Goal: Transaction & Acquisition: Obtain resource

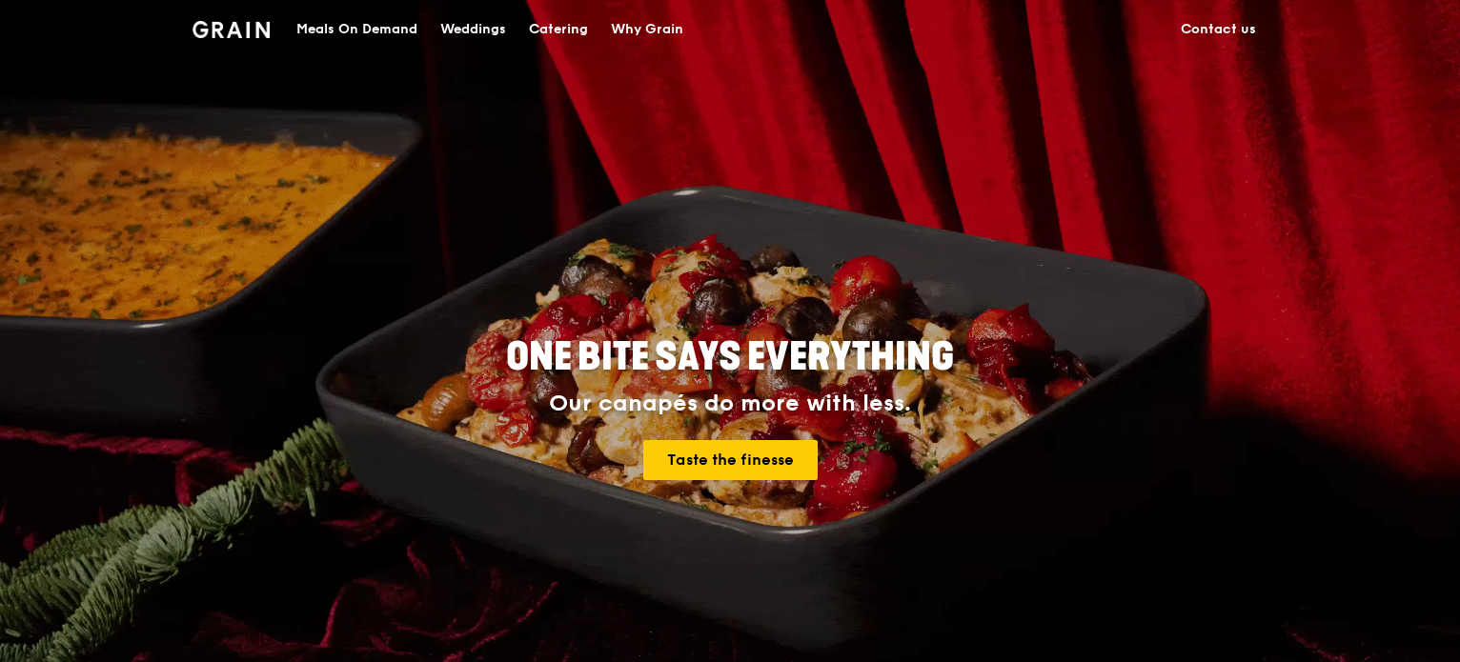
click at [541, 26] on div "Catering" at bounding box center [558, 29] width 59 height 57
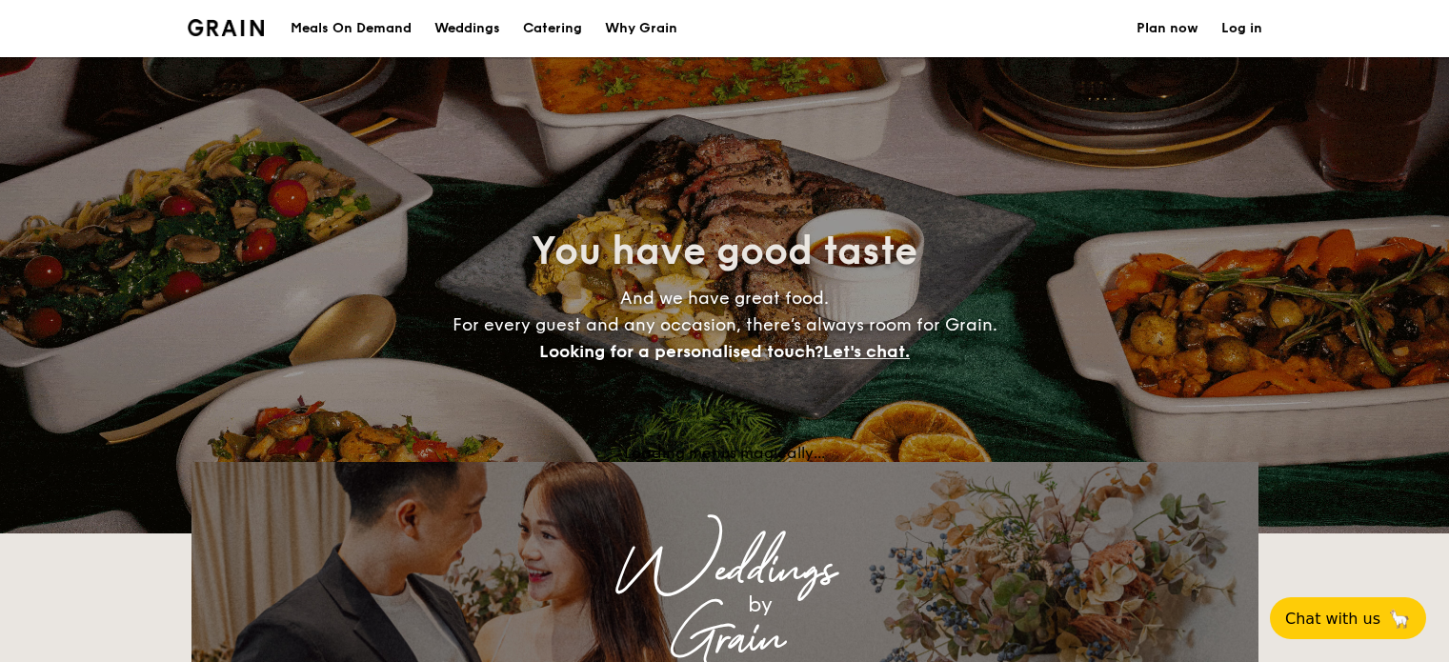
select select
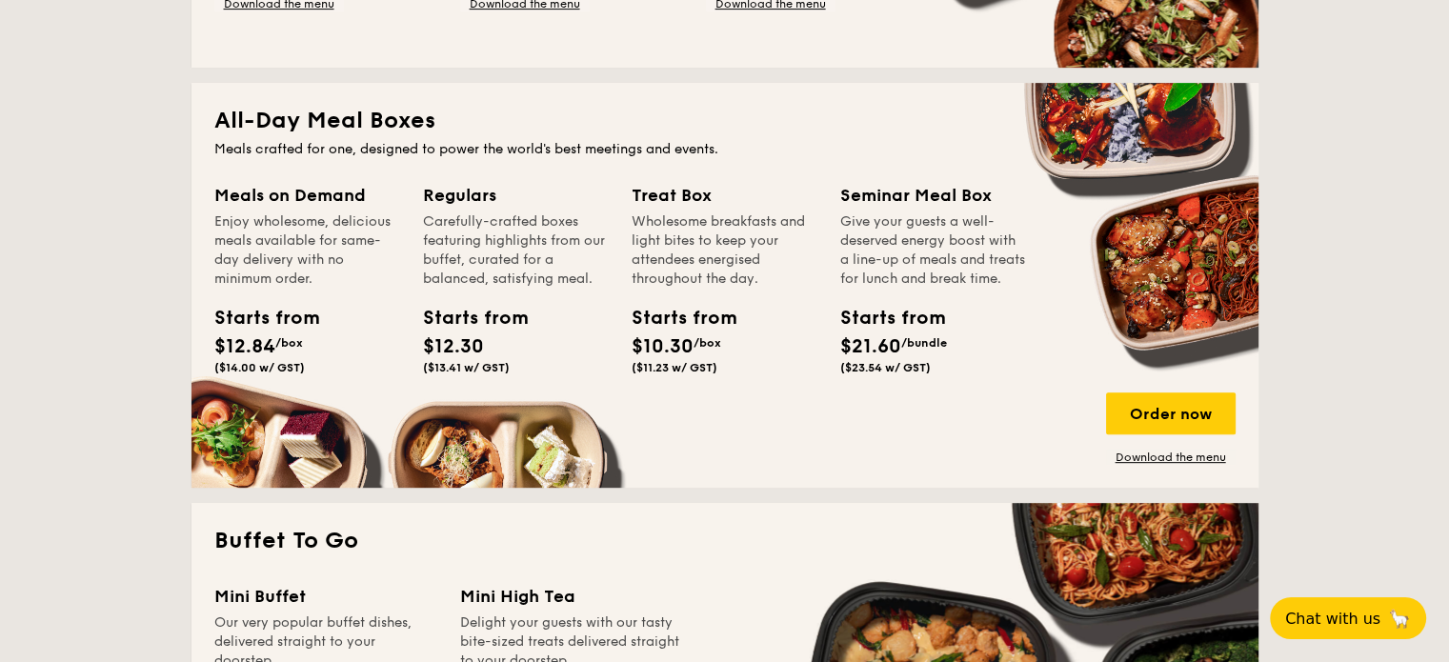
scroll to position [781, 0]
click at [496, 276] on div "Carefully-crafted boxes featuring highlights from our buffet, curated for a bal…" at bounding box center [516, 251] width 186 height 76
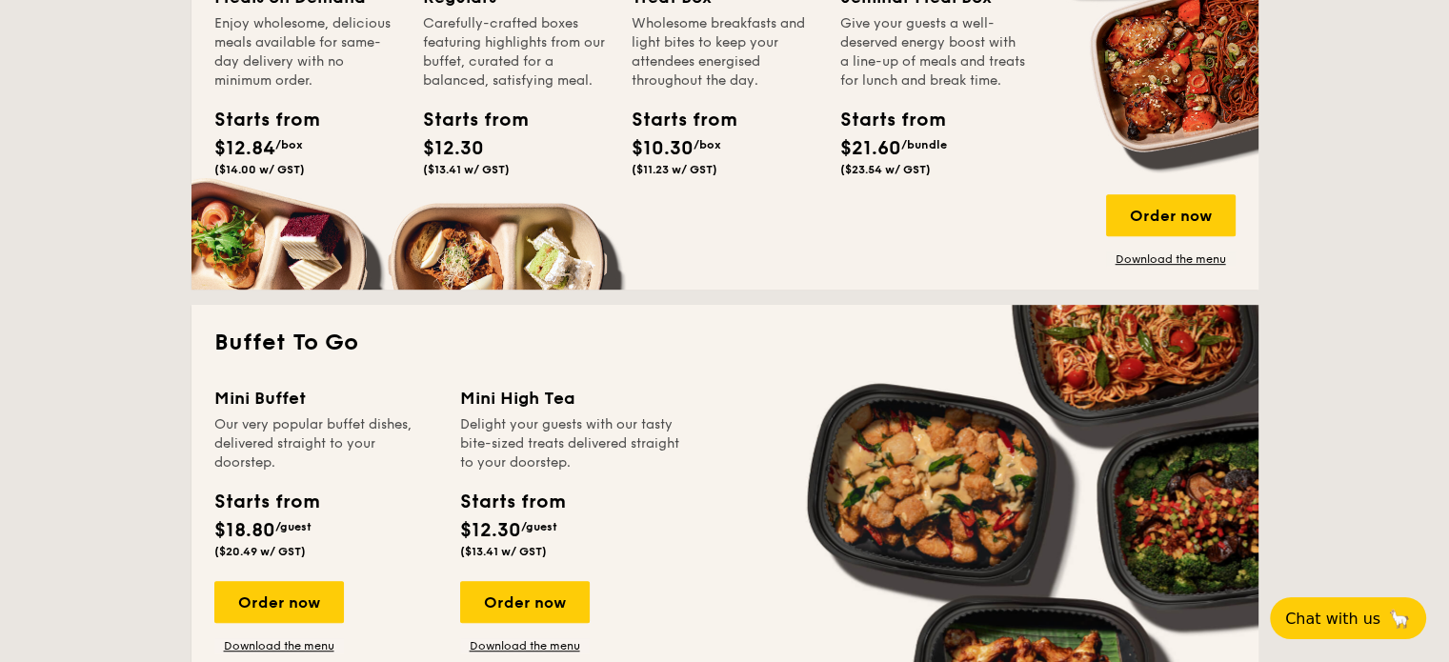
scroll to position [877, 0]
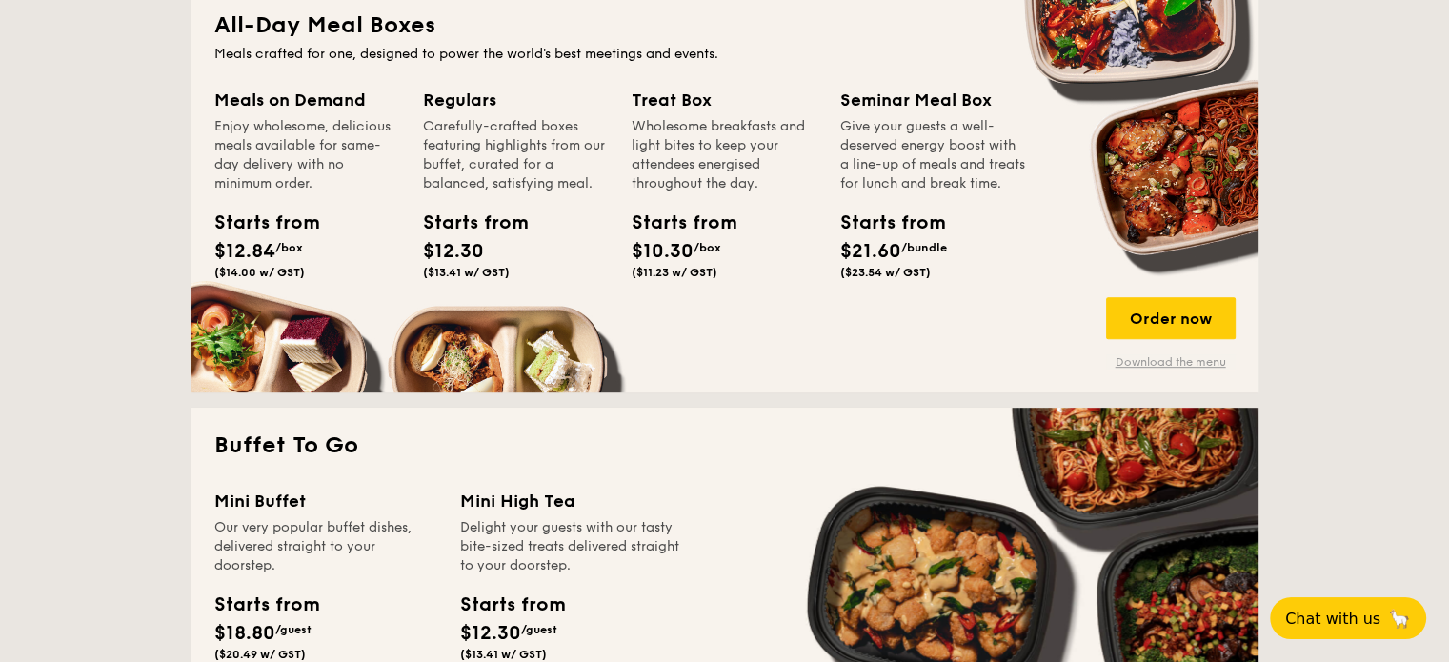
click at [1155, 357] on link "Download the menu" at bounding box center [1171, 362] width 130 height 15
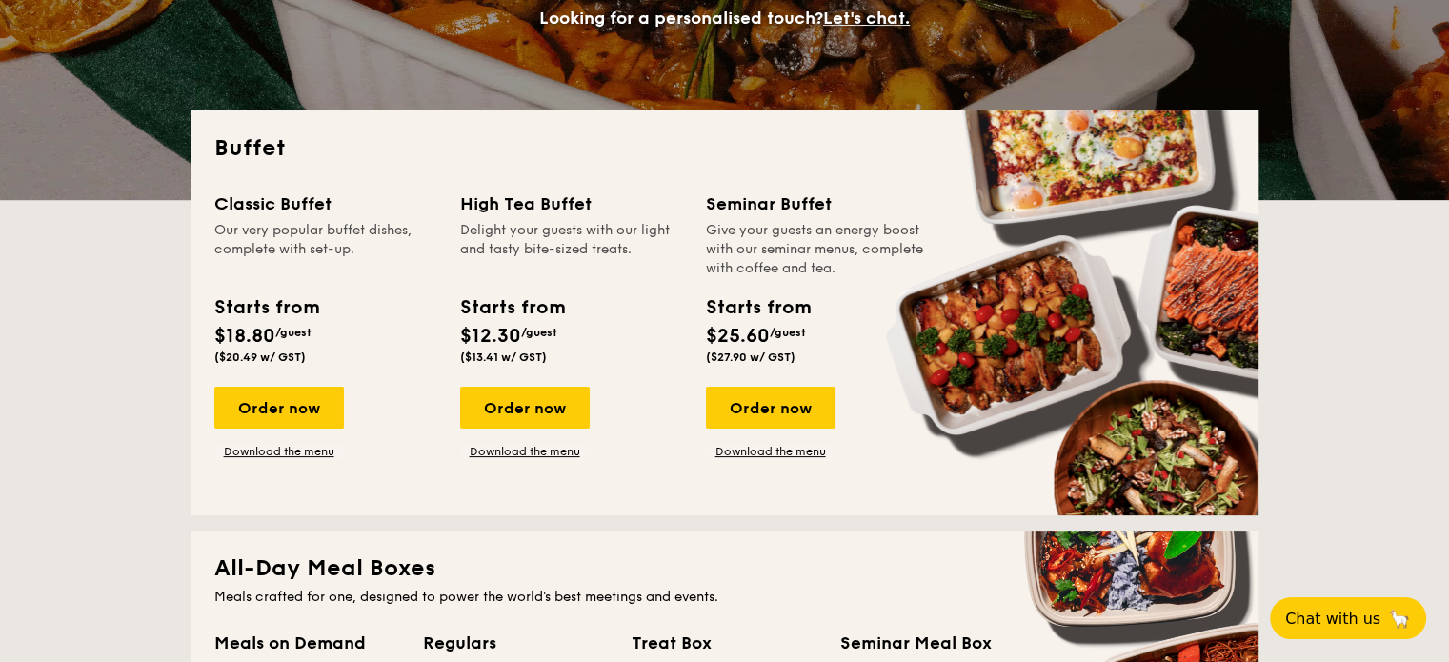
scroll to position [0, 0]
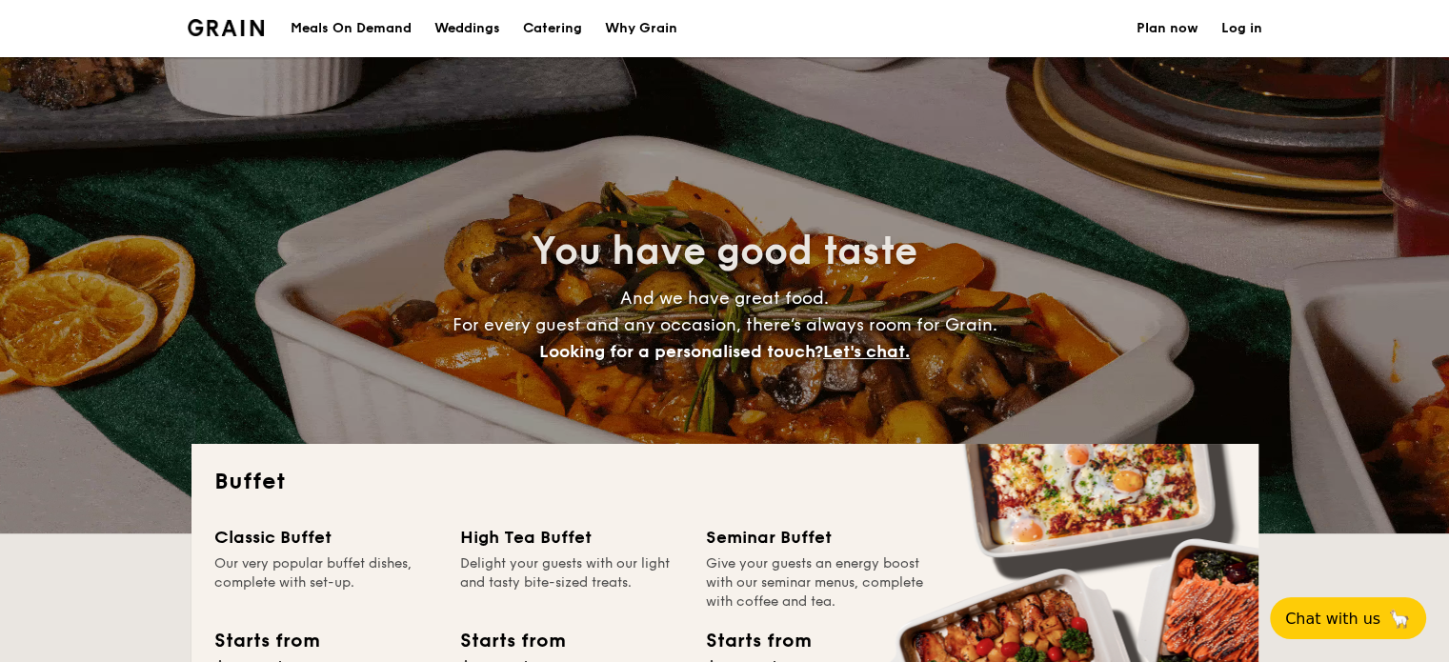
click at [644, 18] on div "Why Grain" at bounding box center [641, 28] width 72 height 57
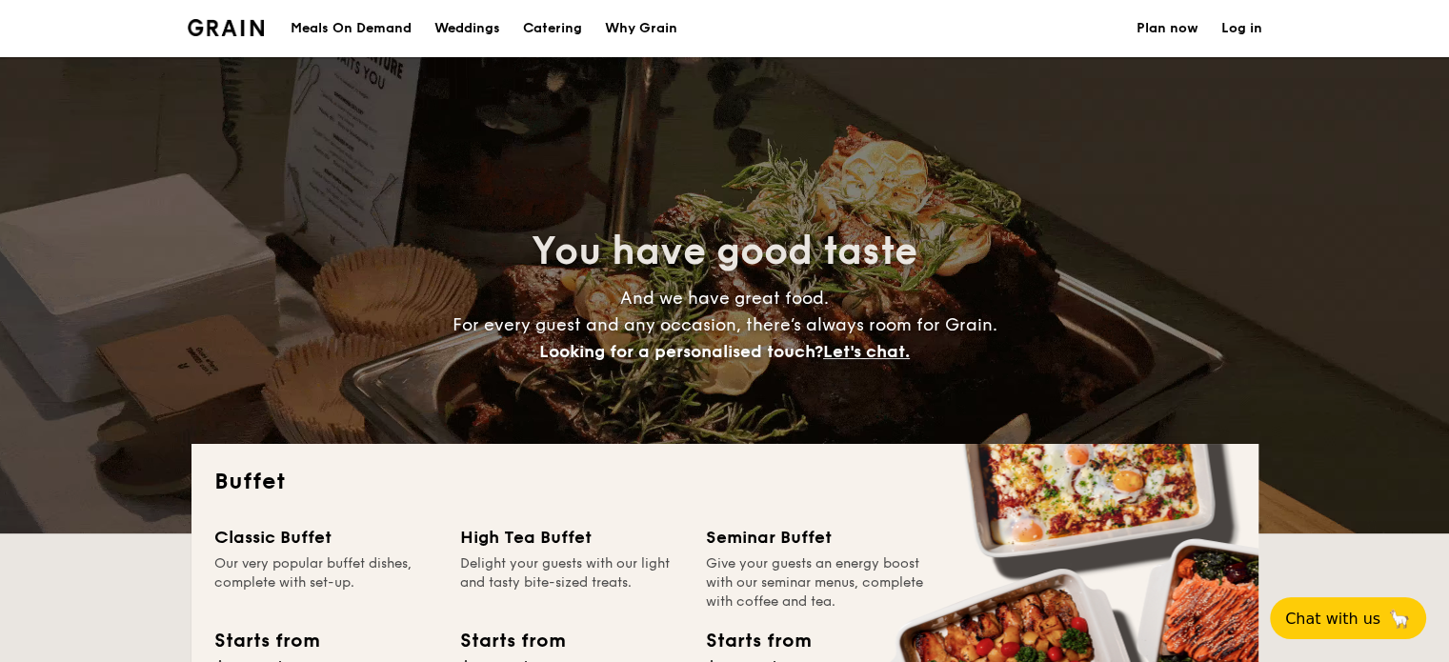
click at [638, 20] on div "Why Grain" at bounding box center [641, 28] width 72 height 57
